Goal: Task Accomplishment & Management: Manage account settings

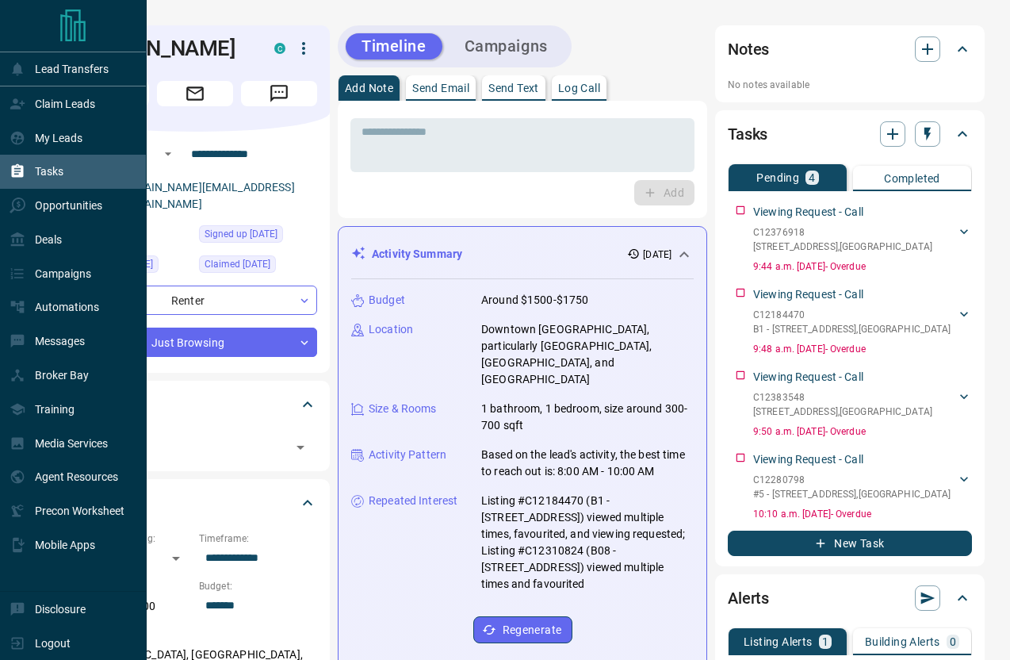
click at [50, 180] on div "Tasks" at bounding box center [37, 172] width 54 height 26
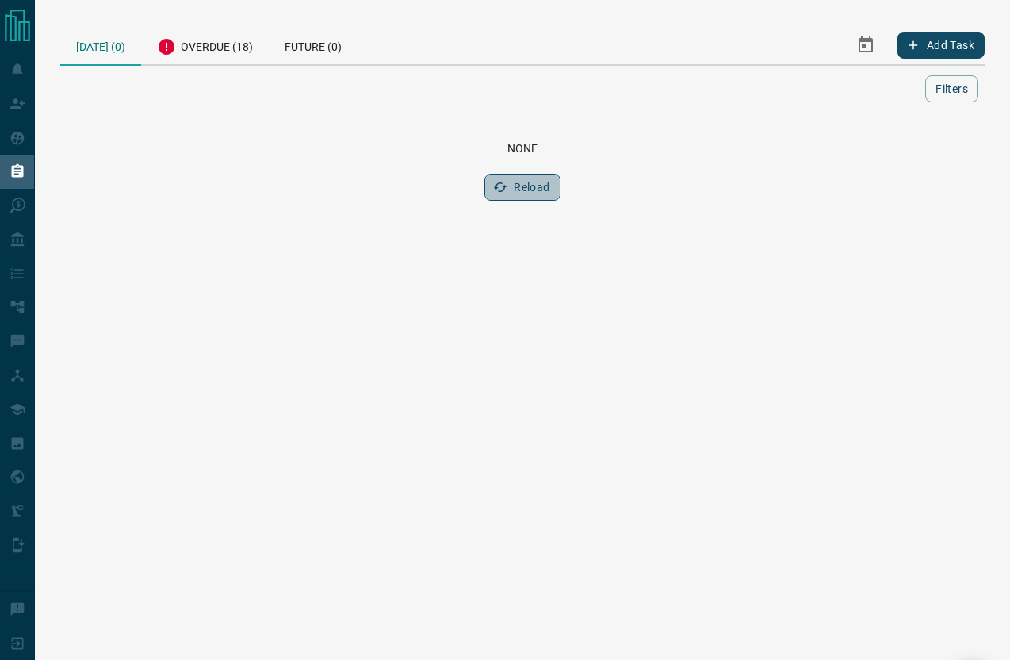
click at [517, 185] on button "Reload" at bounding box center [522, 187] width 75 height 27
click at [205, 48] on div "Overdue (18)" at bounding box center [205, 44] width 128 height 39
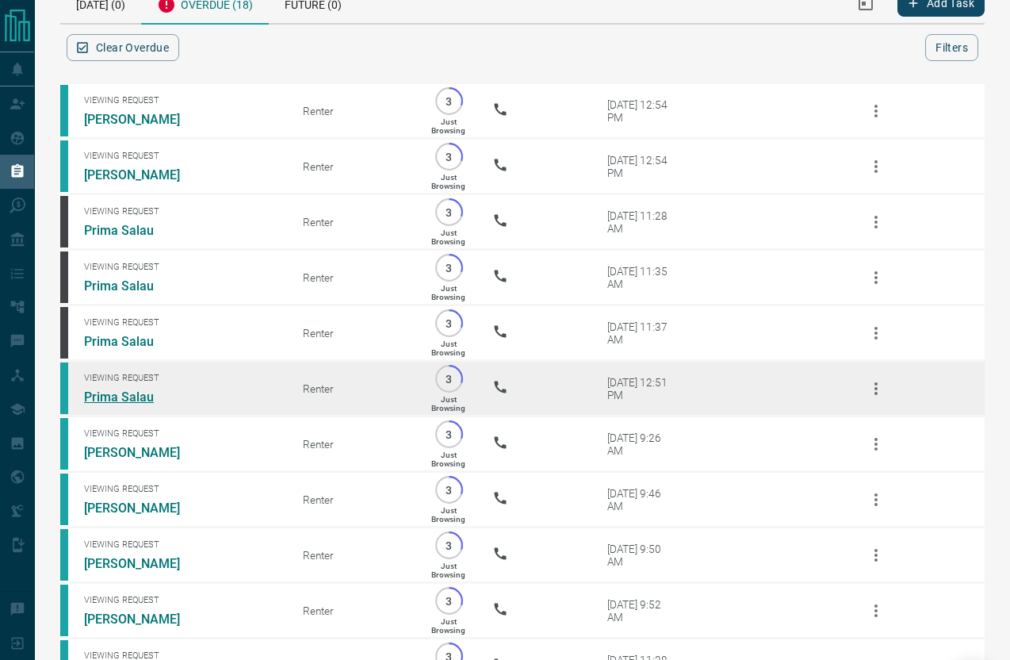
scroll to position [47, 0]
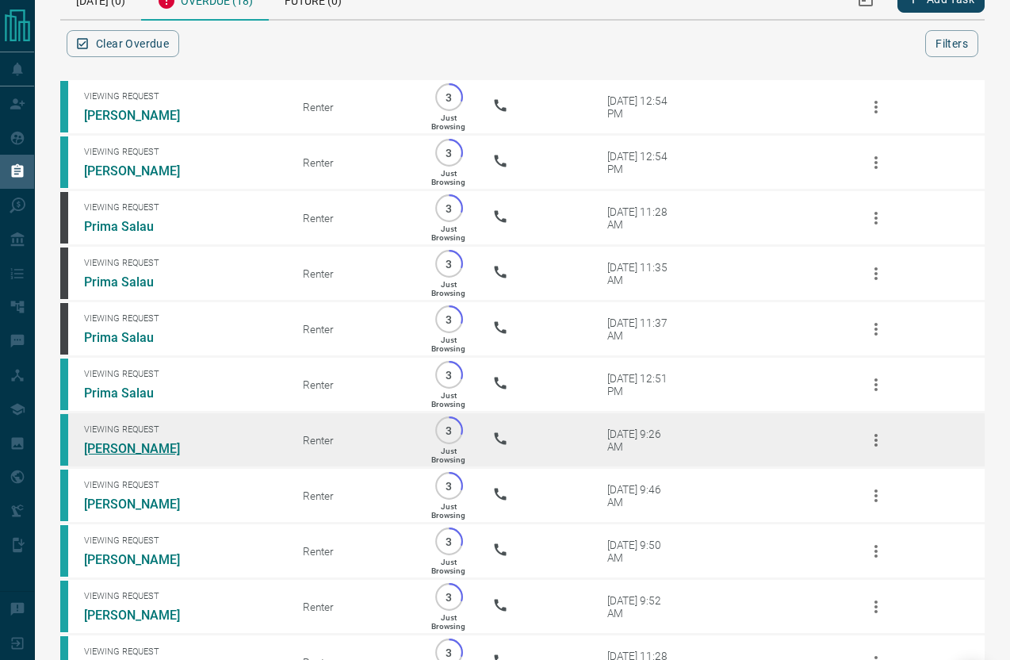
click at [150, 456] on link "[PERSON_NAME]" at bounding box center [143, 448] width 119 height 15
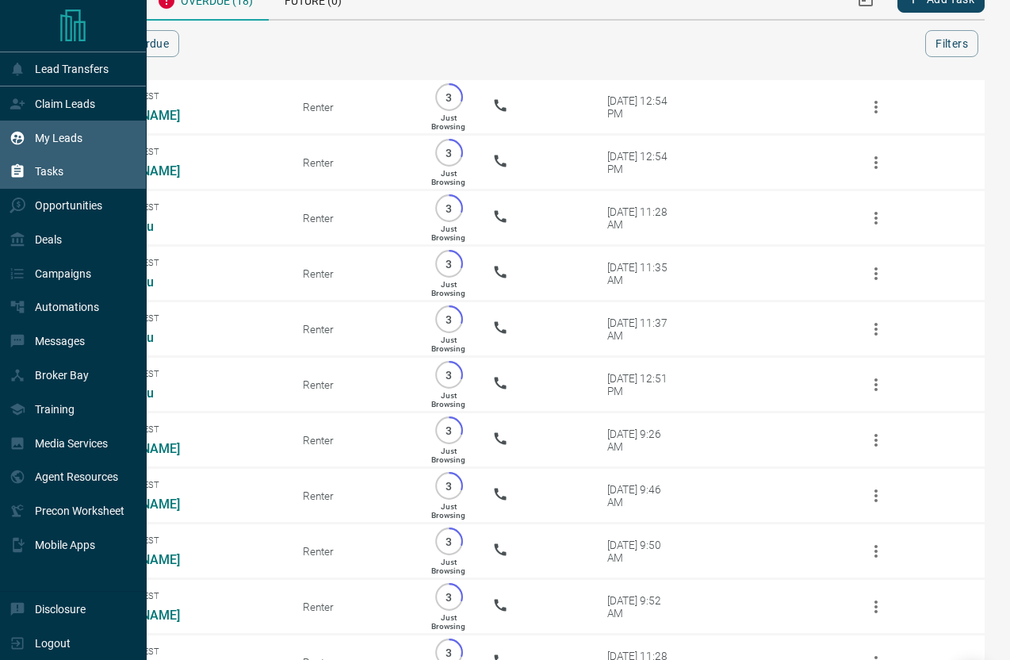
click at [67, 135] on p "My Leads" at bounding box center [59, 138] width 48 height 13
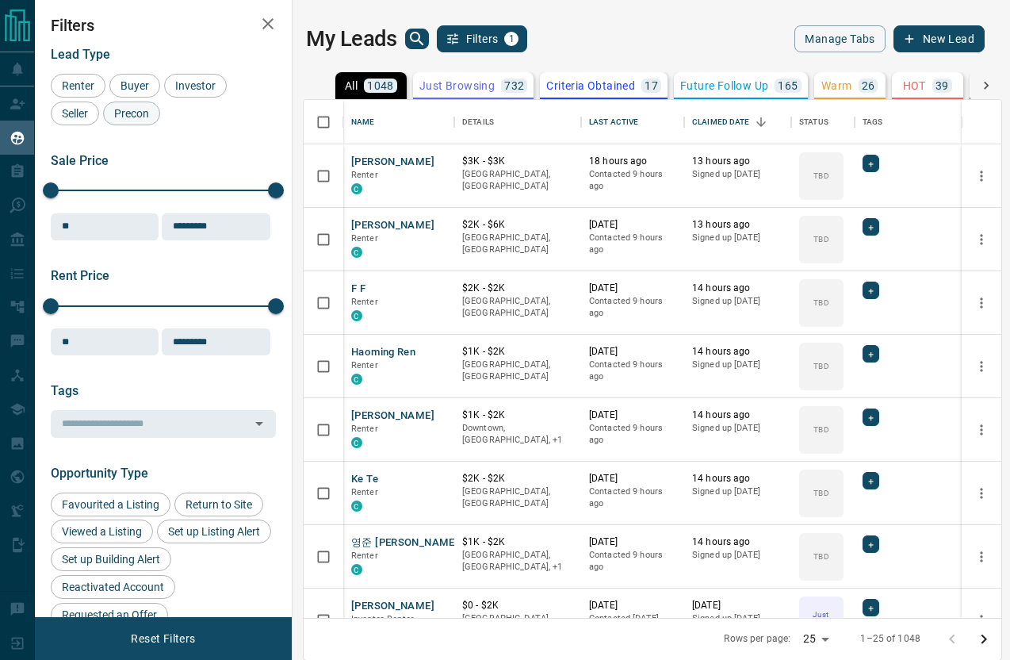
scroll to position [518, 698]
click at [415, 36] on icon "search button" at bounding box center [417, 38] width 19 height 19
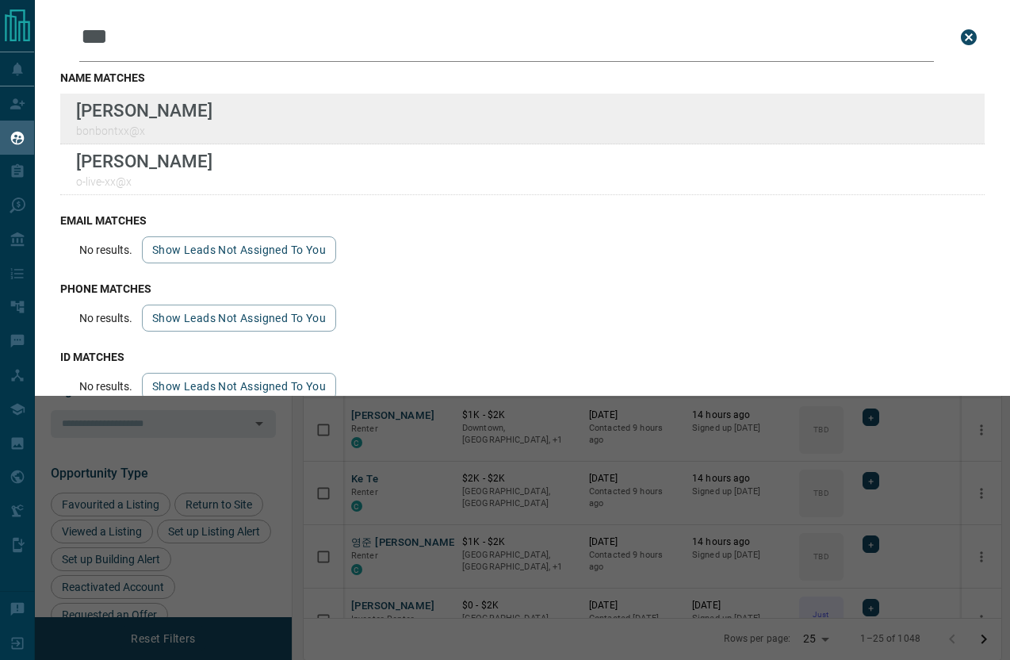
type input "***"
click at [0, 0] on div "Lead Transfers Claim Leads My Leads Tasks Opportunities Deals Campaigns Automat…" at bounding box center [505, 329] width 1010 height 659
